Goal: Navigation & Orientation: Go to known website

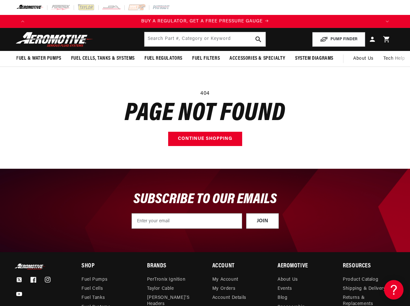
scroll to position [0, 351]
click at [205, 153] on main "404 Page not found Continue shopping" at bounding box center [205, 118] width 410 height 102
click at [23, 21] on icon "Translation missing: en.sections.announcements.previous_announcement" at bounding box center [22, 21] width 3 height 2
click at [387, 21] on icon "Translation missing: en.sections.announcements.next_announcement" at bounding box center [386, 21] width 3 height 2
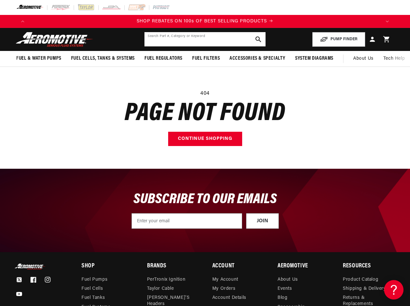
click at [205, 39] on input "text" at bounding box center [204, 39] width 121 height 14
click at [339, 39] on button "PUMP FINDER" at bounding box center [338, 39] width 53 height 15
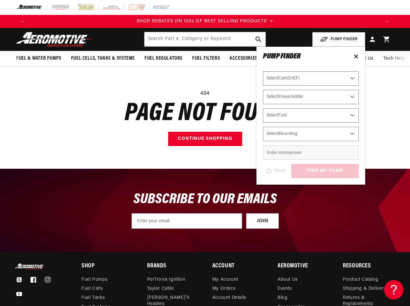
click at [39, 58] on span "Fuel & Water Pumps" at bounding box center [38, 58] width 45 height 7
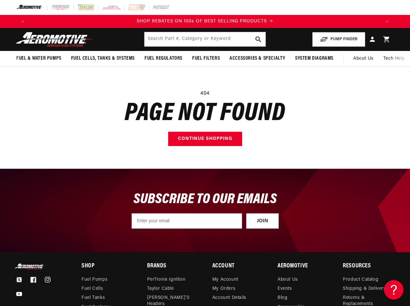
click at [103, 58] on span "Fuel Cells, Tanks & Systems" at bounding box center [103, 58] width 64 height 7
click at [163, 58] on span "Fuel Regulators" at bounding box center [163, 58] width 38 height 7
